Goal: Task Accomplishment & Management: Use online tool/utility

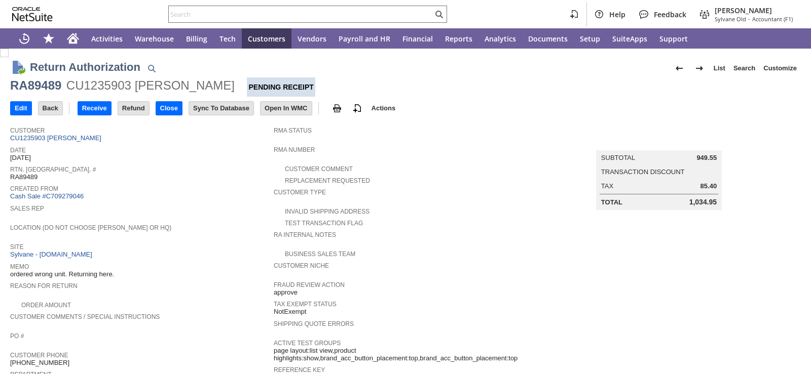
click at [168, 209] on div "Sales Rep" at bounding box center [139, 211] width 258 height 18
click at [92, 113] on input "Receive" at bounding box center [94, 108] width 33 height 13
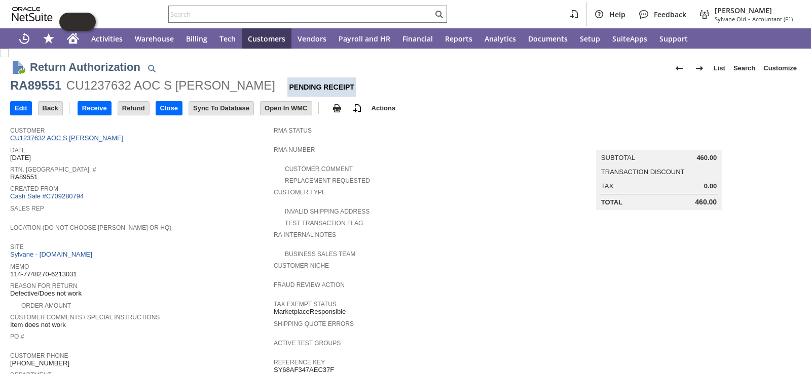
click at [66, 137] on link "CU1237632 AOC S [PERSON_NAME]" at bounding box center [68, 138] width 116 height 8
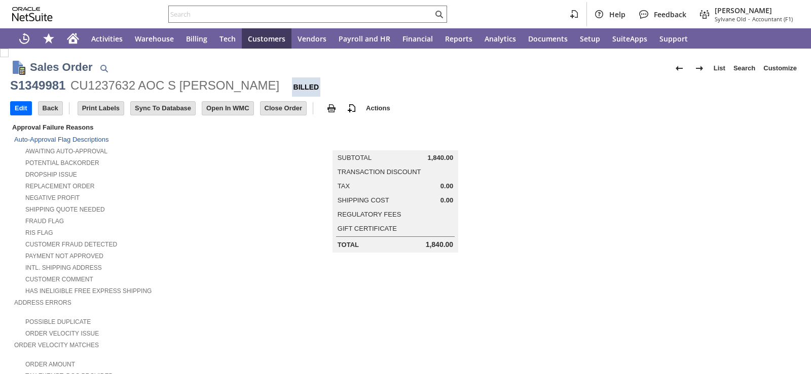
scroll to position [521, 0]
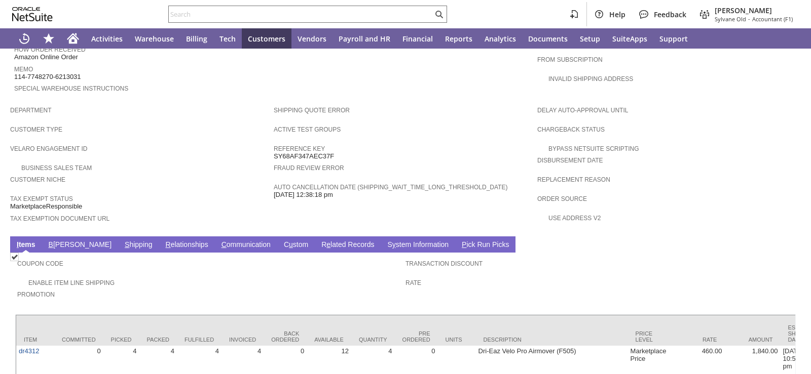
click at [227, 142] on td "Velaro Engagement ID" at bounding box center [141, 151] width 263 height 19
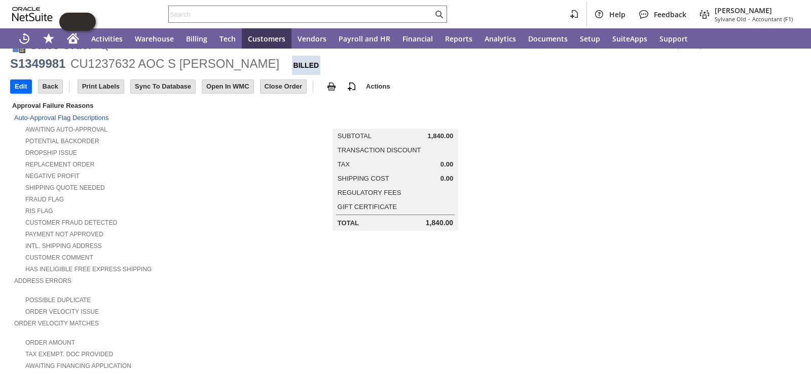
scroll to position [0, 0]
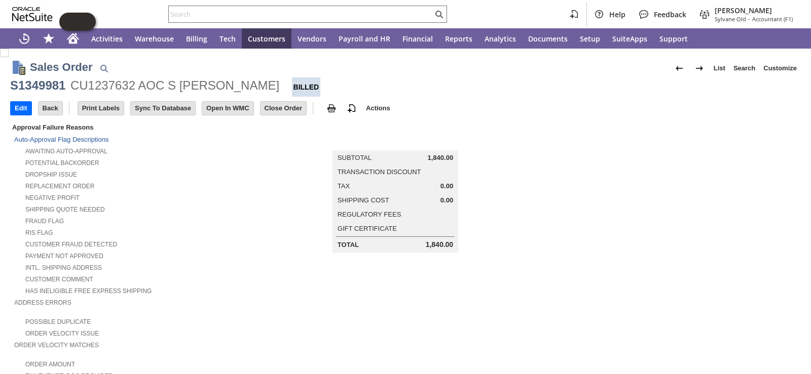
click at [236, 164] on div "Potential Backorder" at bounding box center [143, 162] width 259 height 11
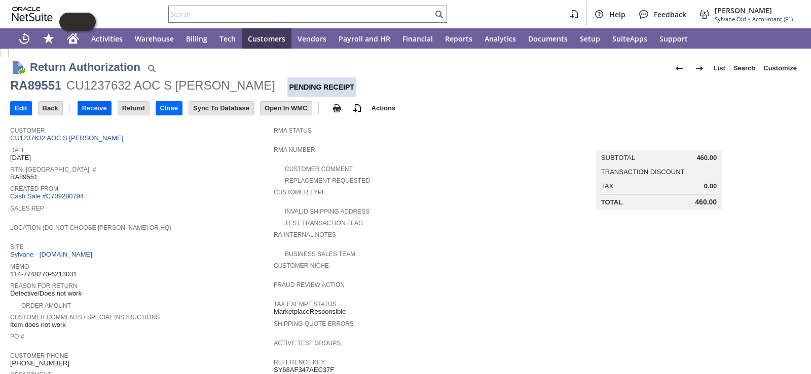
click at [102, 110] on input "Receive" at bounding box center [94, 108] width 33 height 13
click at [215, 185] on span "Created From" at bounding box center [139, 187] width 258 height 10
click at [215, 183] on span "Created From" at bounding box center [139, 187] width 258 height 10
click at [212, 171] on span "Rtn. [GEOGRAPHIC_DATA]. #" at bounding box center [139, 168] width 258 height 10
click at [190, 189] on span "Created From" at bounding box center [139, 187] width 258 height 10
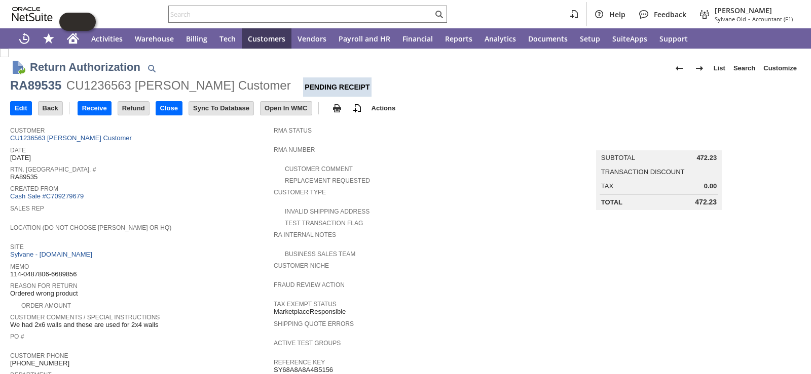
click at [183, 180] on td "Rtn. Auth. # RA89535" at bounding box center [141, 172] width 263 height 19
click at [180, 189] on span "Created From" at bounding box center [139, 187] width 258 height 10
click at [154, 221] on span "Location (Do Not Choose [PERSON_NAME] or HQ)" at bounding box center [139, 226] width 258 height 10
click at [167, 157] on div "Date 9/8/2025" at bounding box center [139, 153] width 258 height 18
click at [134, 170] on span "Rtn. [GEOGRAPHIC_DATA]. #" at bounding box center [139, 168] width 258 height 10
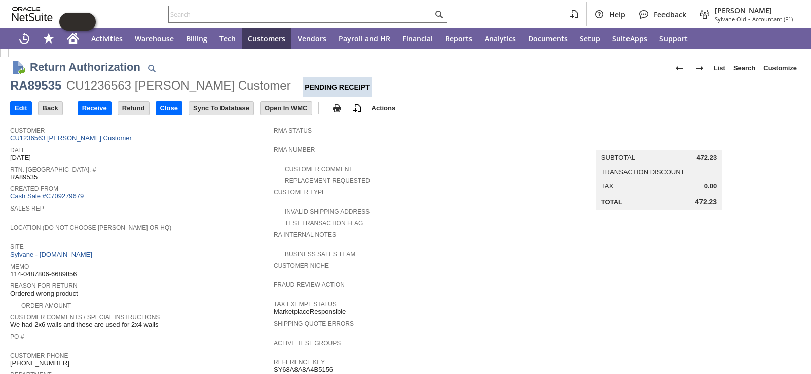
click at [138, 155] on div "Date 9/8/2025" at bounding box center [139, 153] width 258 height 18
click at [175, 173] on div "Rtn. Auth. # RA89535" at bounding box center [139, 172] width 258 height 18
click at [99, 111] on input "Receive" at bounding box center [94, 108] width 33 height 13
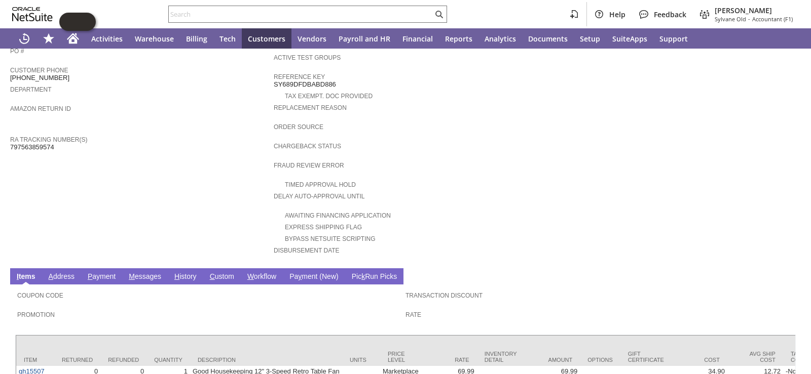
scroll to position [357, 0]
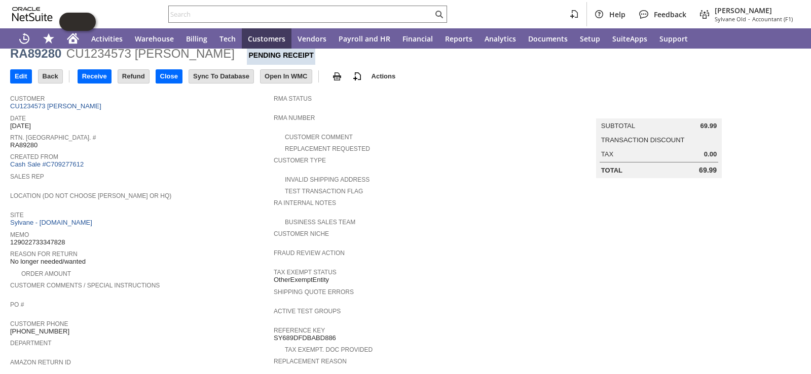
scroll to position [0, 0]
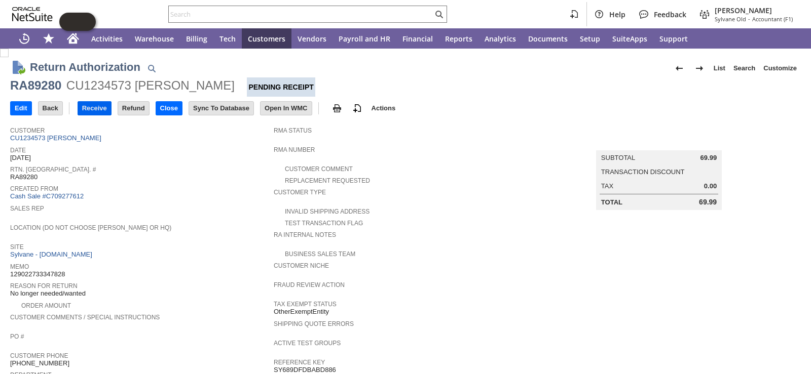
click at [106, 109] on input "Receive" at bounding box center [94, 108] width 33 height 13
